Goal: Navigation & Orientation: Find specific page/section

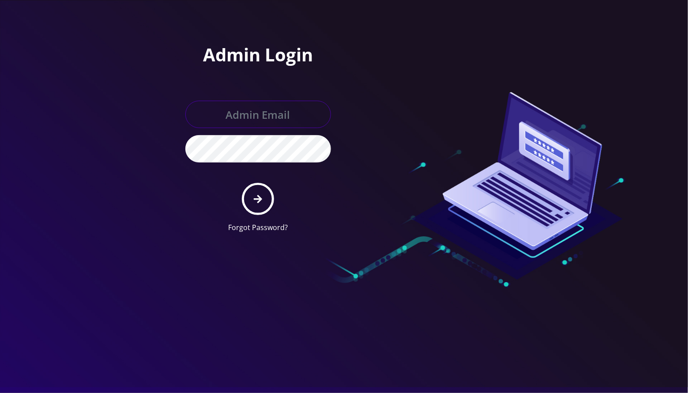
type input "[EMAIL_ADDRESS][DOMAIN_NAME]"
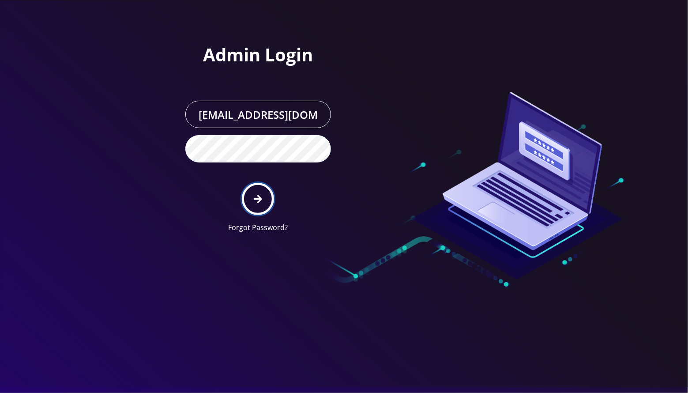
click at [262, 192] on button "submit" at bounding box center [258, 199] width 32 height 32
click at [85, 137] on div at bounding box center [344, 196] width 688 height 393
click at [271, 196] on button "submit" at bounding box center [258, 199] width 32 height 32
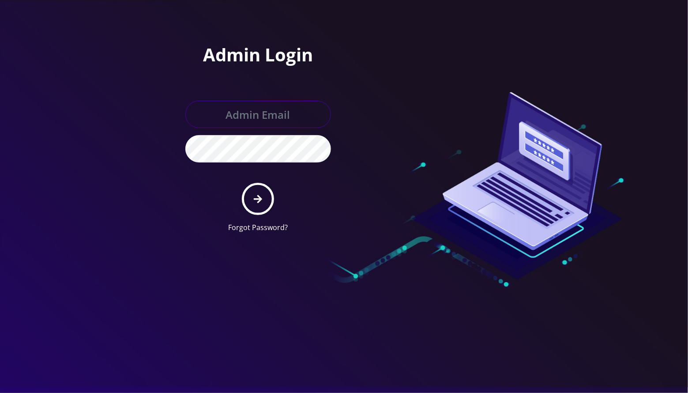
type input "[EMAIL_ADDRESS][DOMAIN_NAME]"
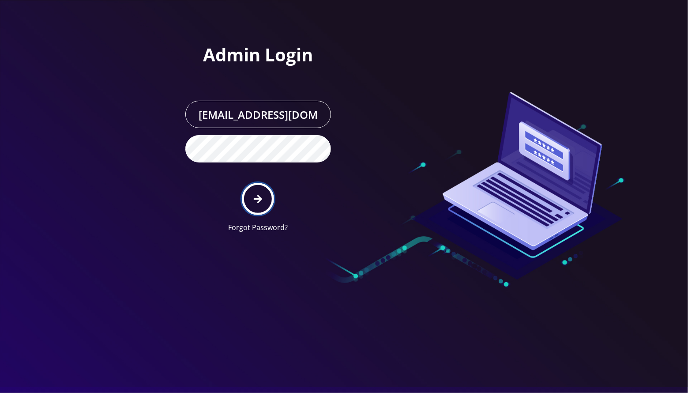
click at [255, 194] on icon "submit" at bounding box center [258, 199] width 8 height 10
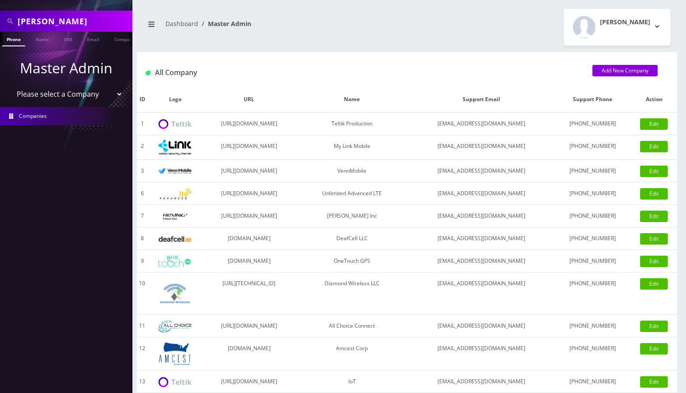
drag, startPoint x: 85, startPoint y: 257, endPoint x: 86, endPoint y: 252, distance: 5.8
click at [85, 256] on nav "Search Mode: Global [PERSON_NAME] Phone Name SIM Email Company Customer Master …" at bounding box center [66, 196] width 132 height 393
